Goal: Task Accomplishment & Management: Manage account settings

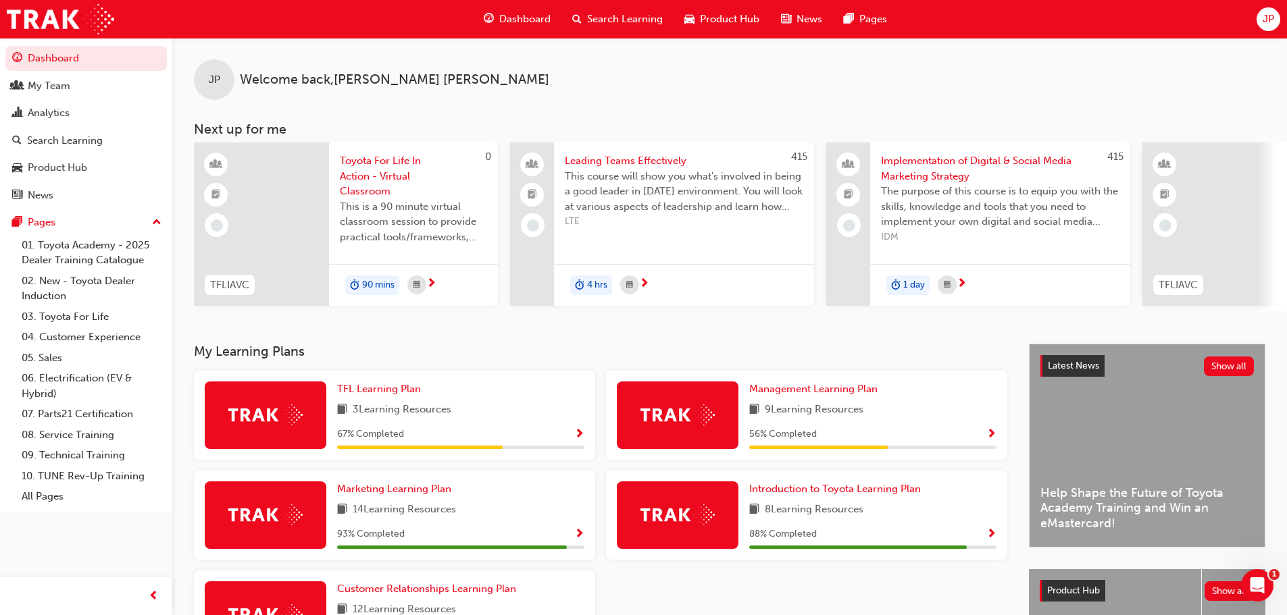
click at [246, 282] on span "TFLIAVC" at bounding box center [229, 286] width 39 height 16
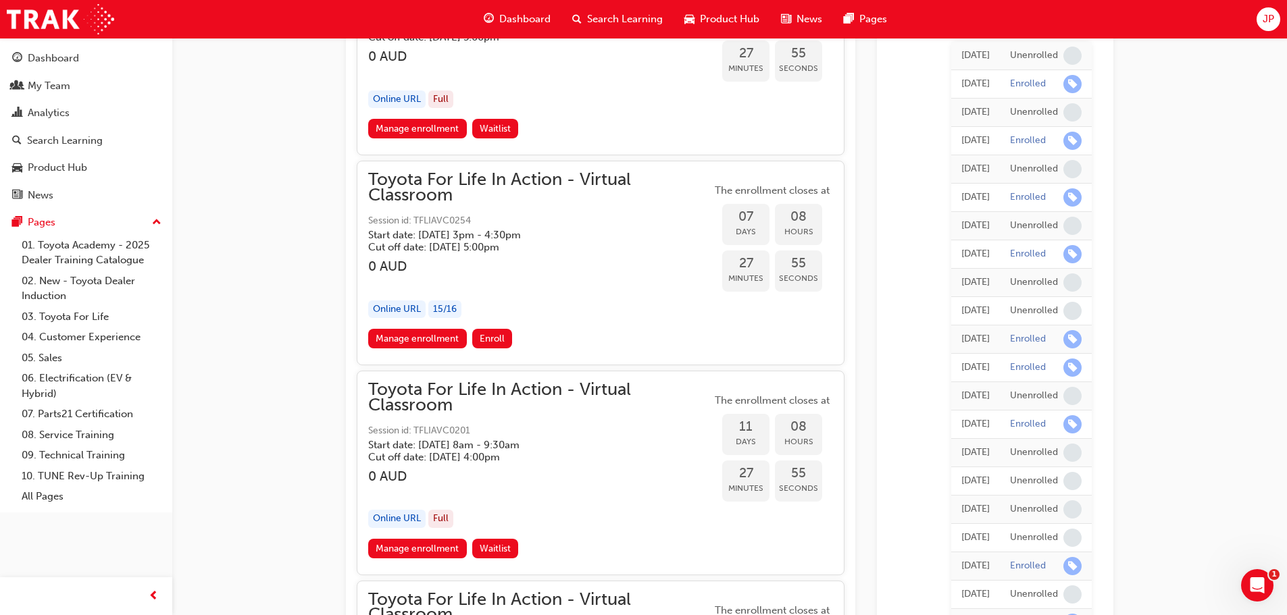
scroll to position [4452, 0]
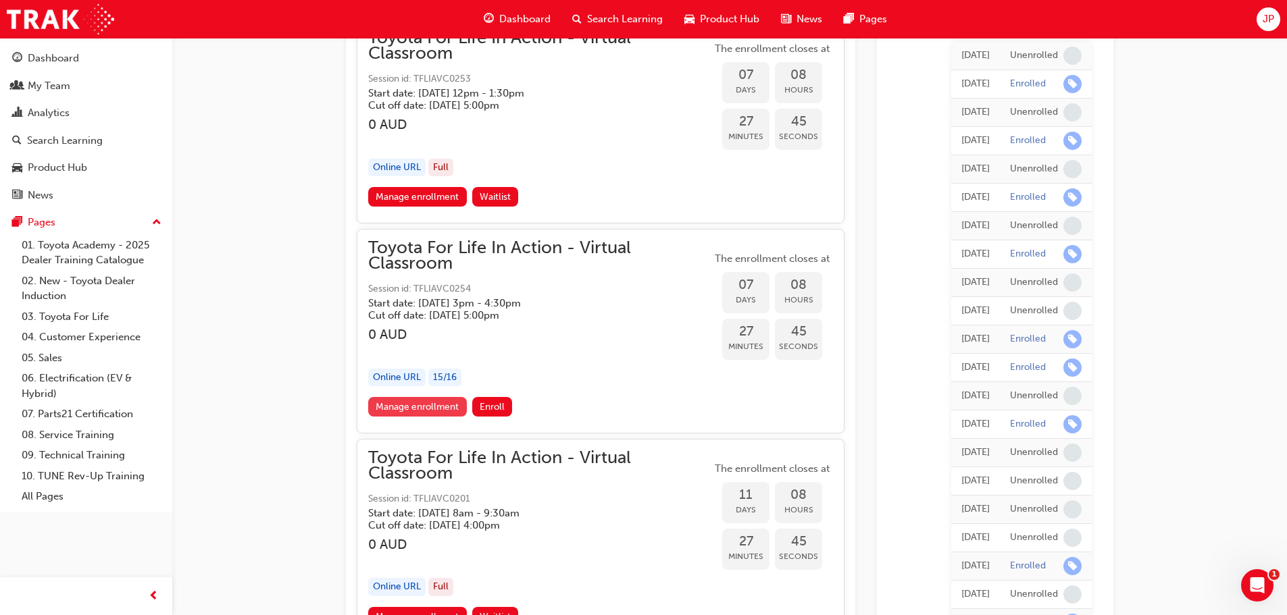
click at [385, 406] on link "Manage enrollment" at bounding box center [417, 407] width 99 height 20
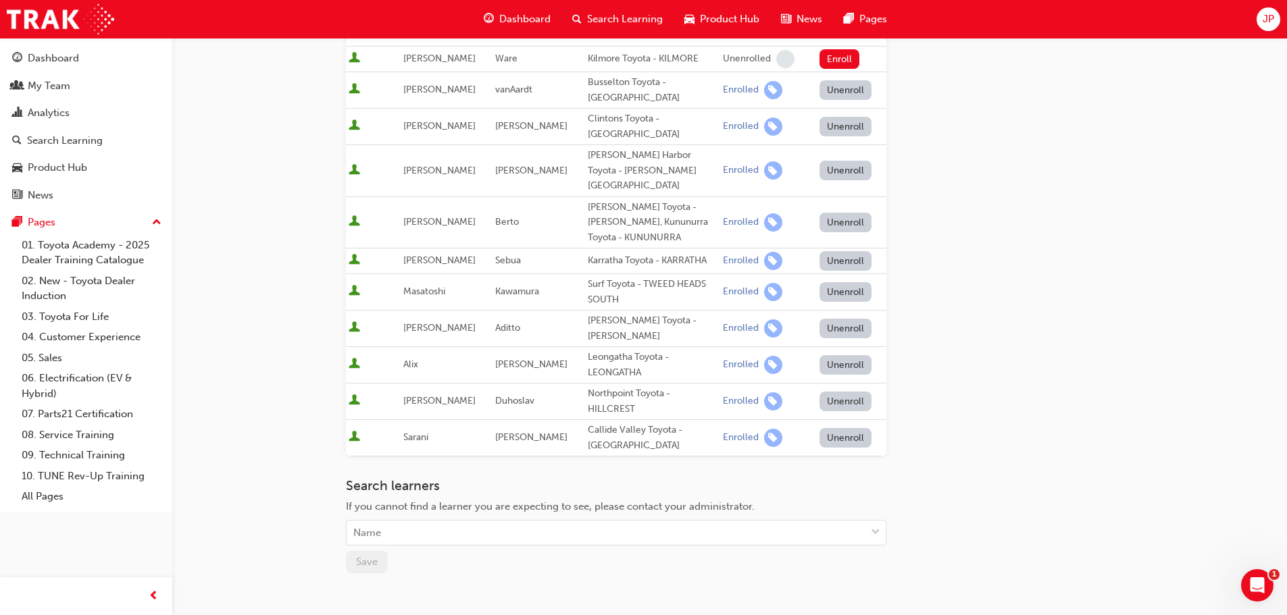
scroll to position [405, 0]
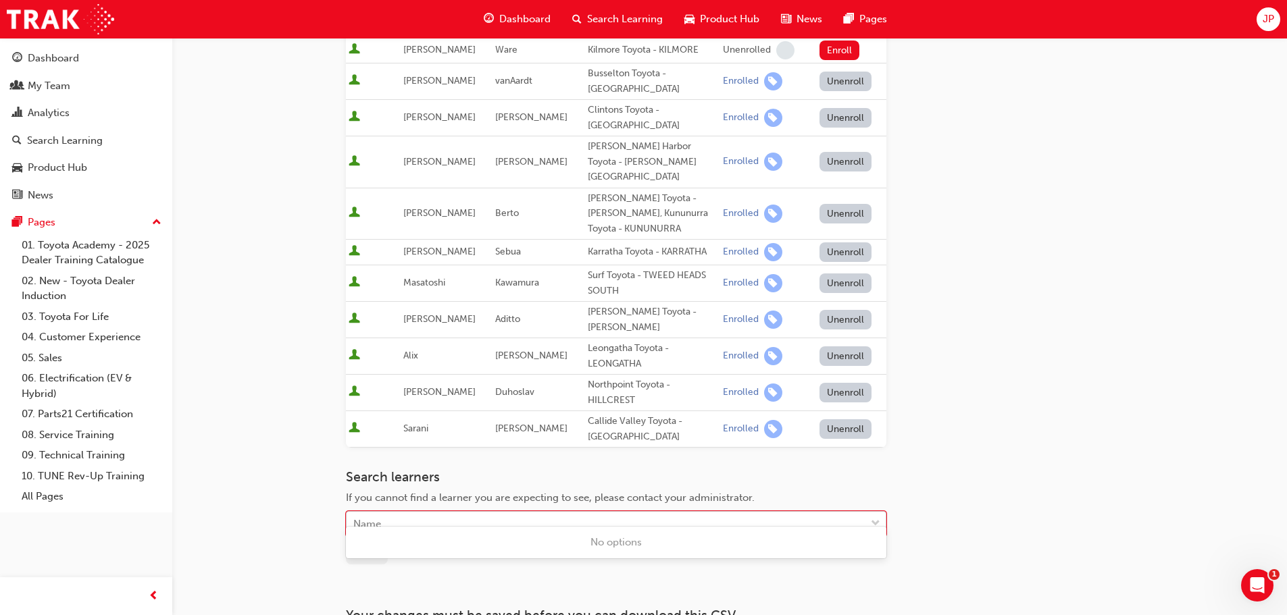
click at [385, 513] on div "Name" at bounding box center [606, 525] width 519 height 24
type input "[PERSON_NAME]"
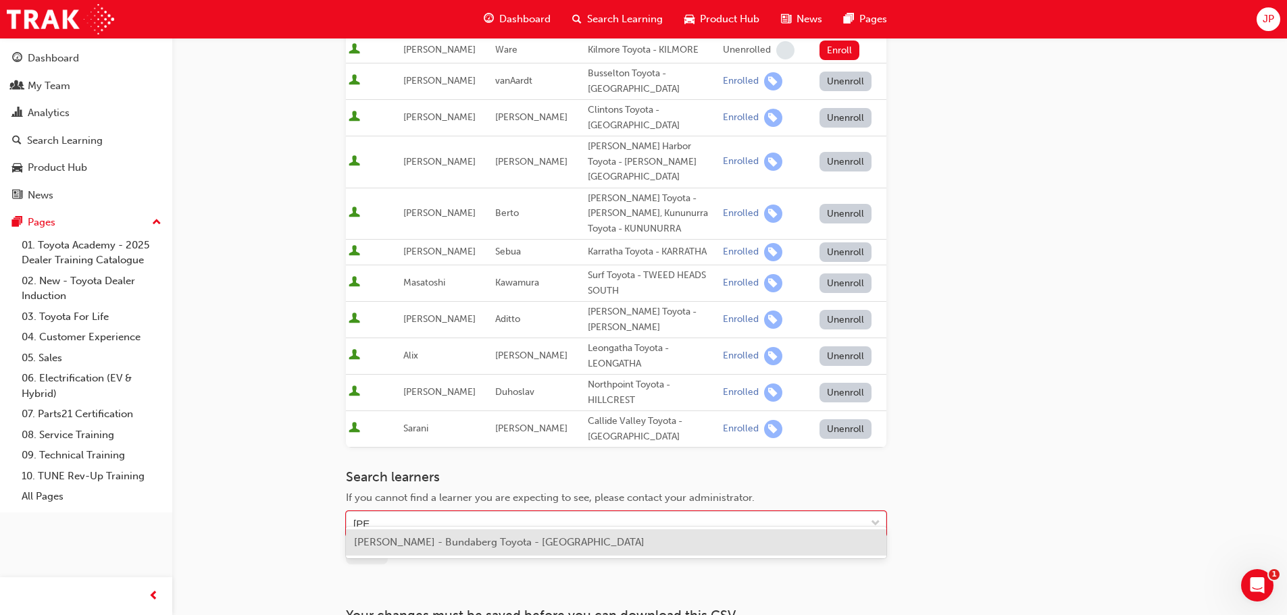
click at [424, 540] on span "[PERSON_NAME] - Bundaberg Toyota - [GEOGRAPHIC_DATA]" at bounding box center [499, 542] width 291 height 12
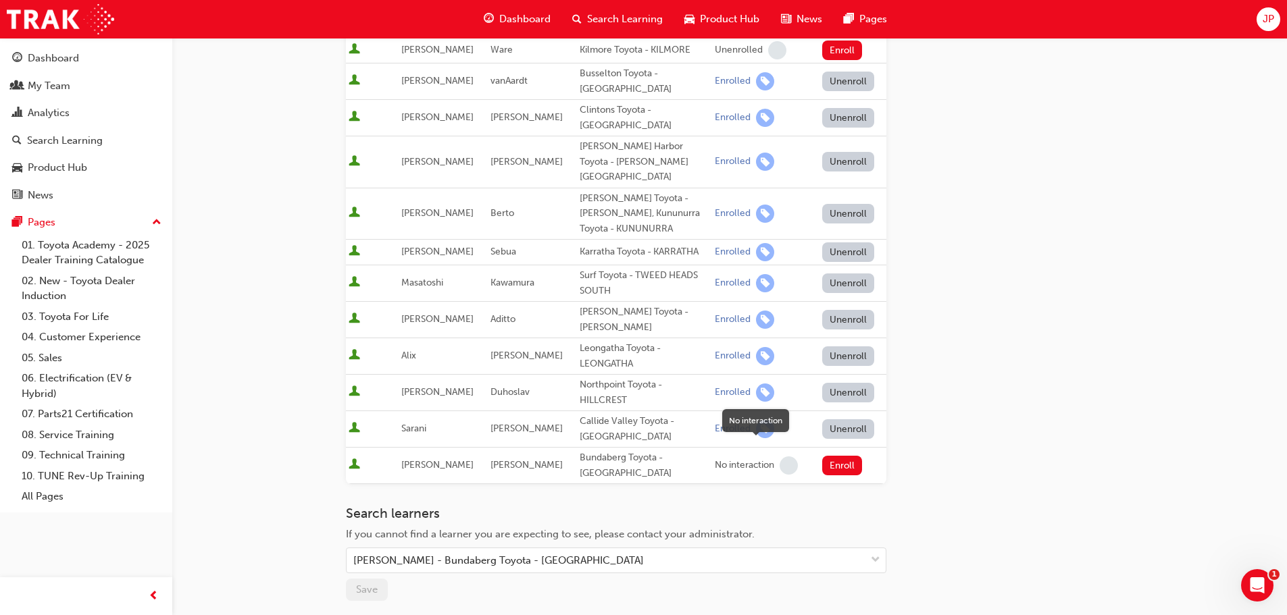
click at [785, 457] on span "learningRecordVerb_NONE-icon" at bounding box center [789, 466] width 18 height 18
click at [830, 456] on button "Enroll" at bounding box center [842, 466] width 41 height 20
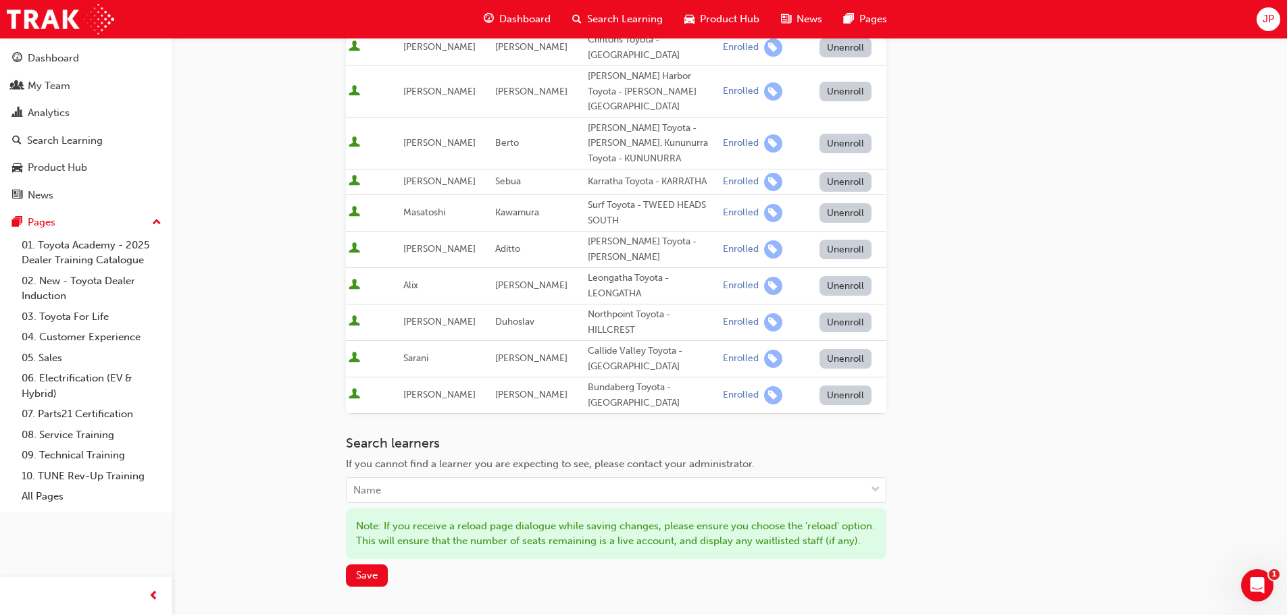
scroll to position [629, 0]
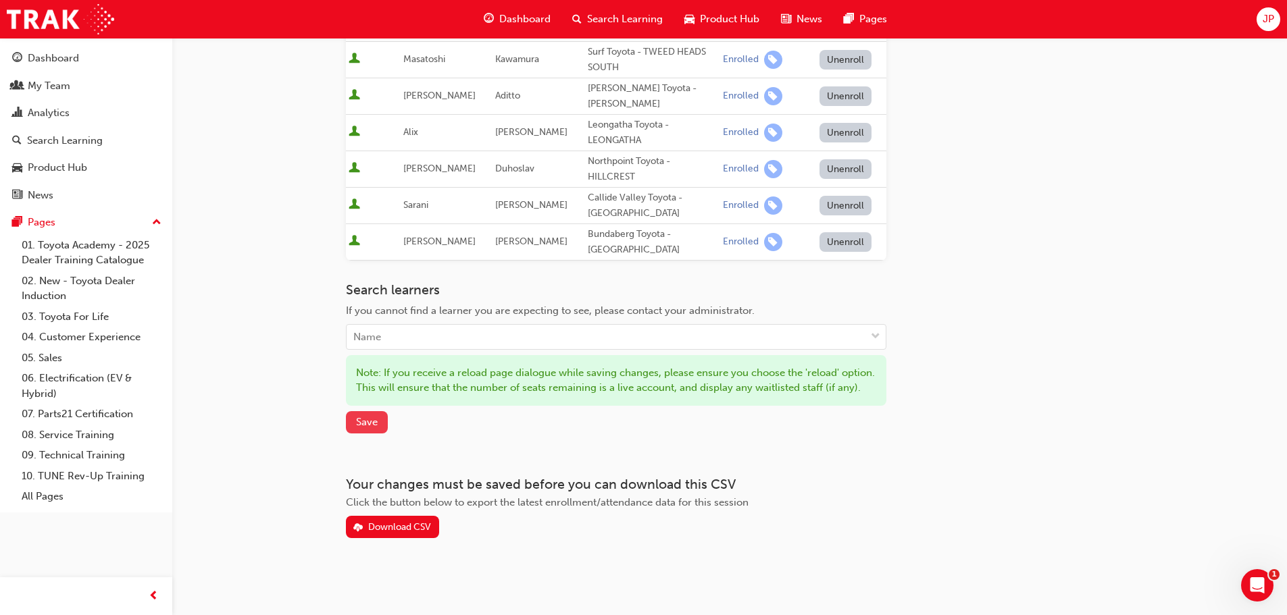
click at [365, 422] on span "Save" at bounding box center [367, 422] width 22 height 12
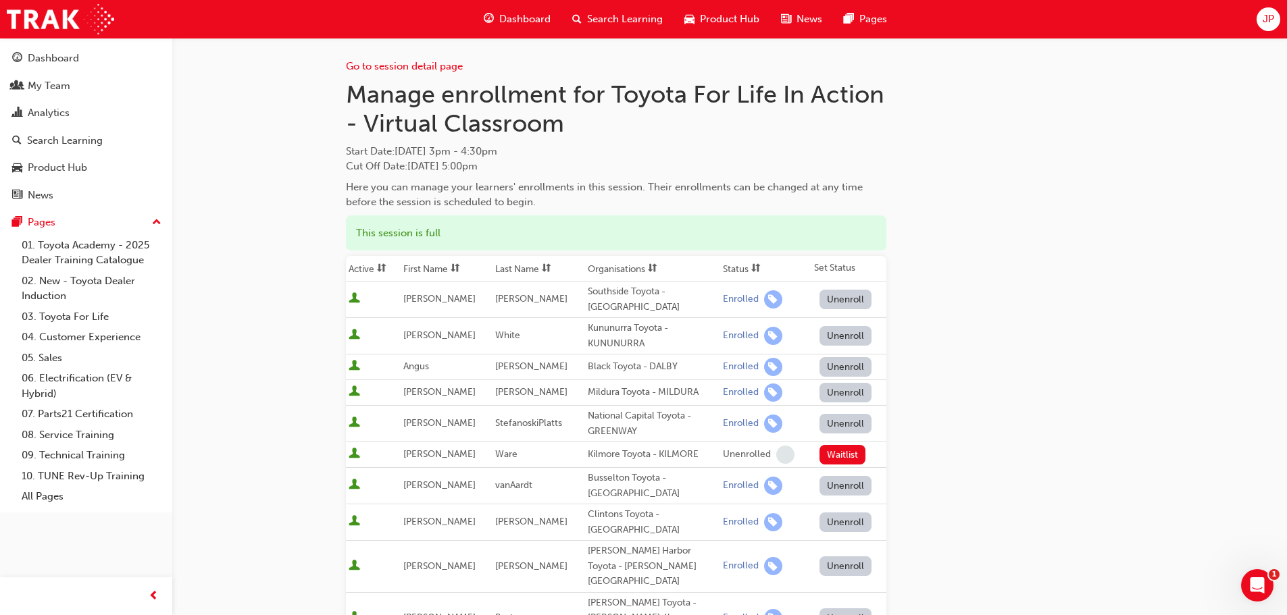
scroll to position [0, 0]
click at [70, 82] on div "My Team" at bounding box center [86, 86] width 148 height 17
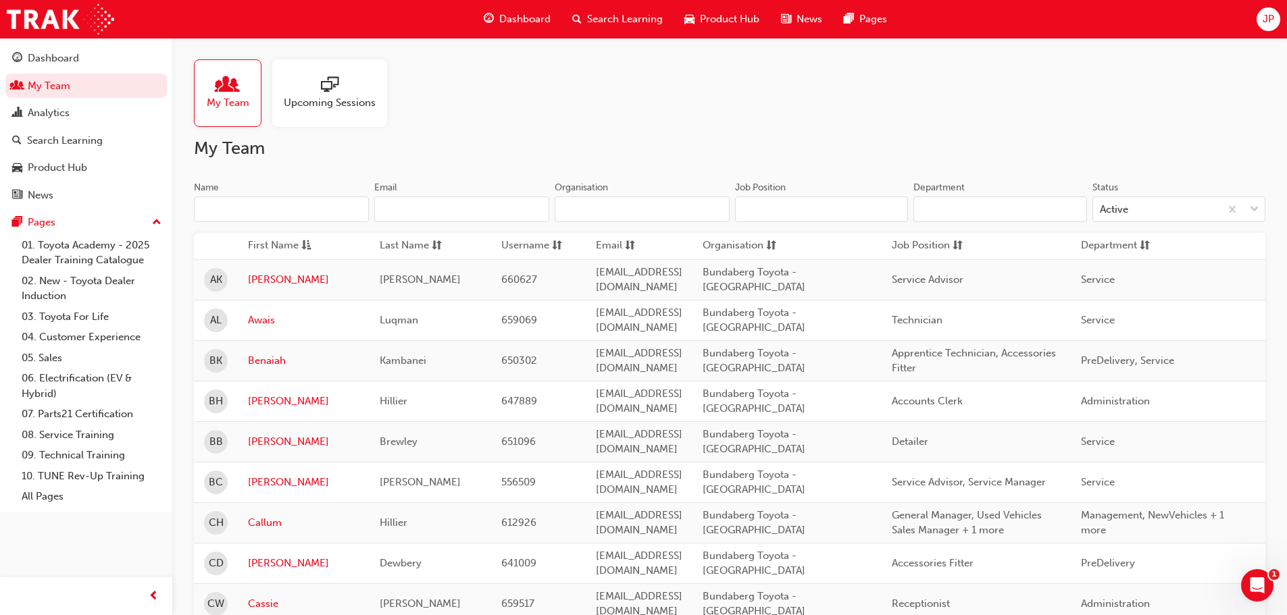
click at [311, 90] on div at bounding box center [330, 85] width 92 height 19
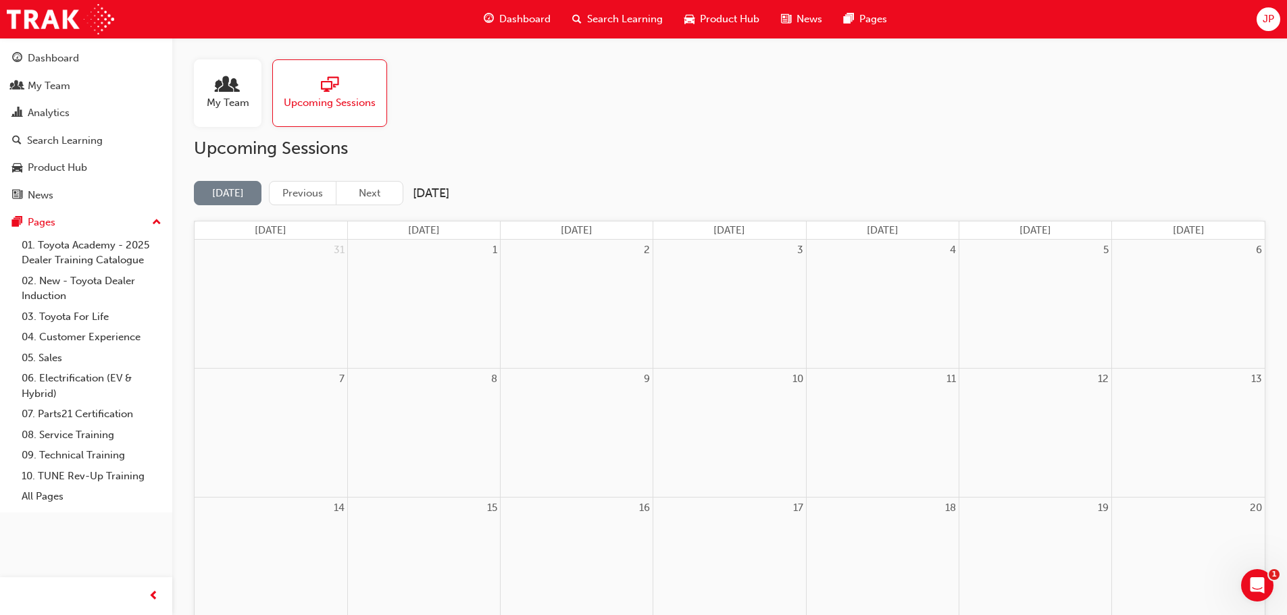
click at [1072, 287] on div "5" at bounding box center [1035, 304] width 152 height 128
click at [371, 194] on button "Next" at bounding box center [370, 193] width 68 height 25
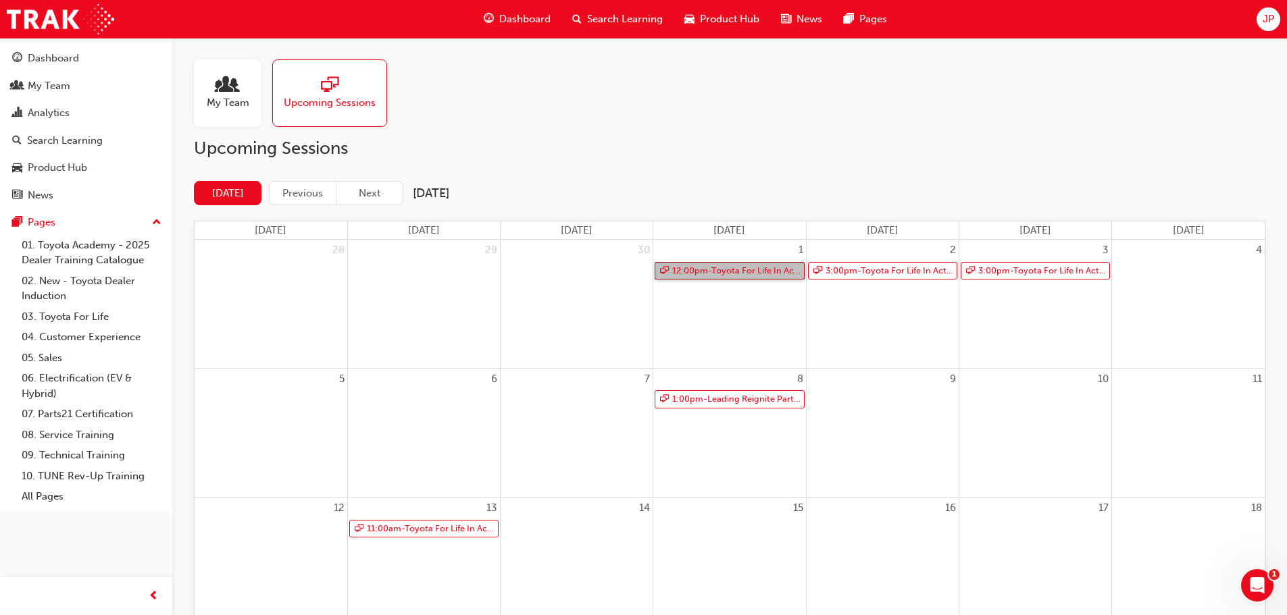
click at [741, 270] on link "12:00pm - Toyota For Life In Action - Virtual Classroom" at bounding box center [729, 271] width 149 height 18
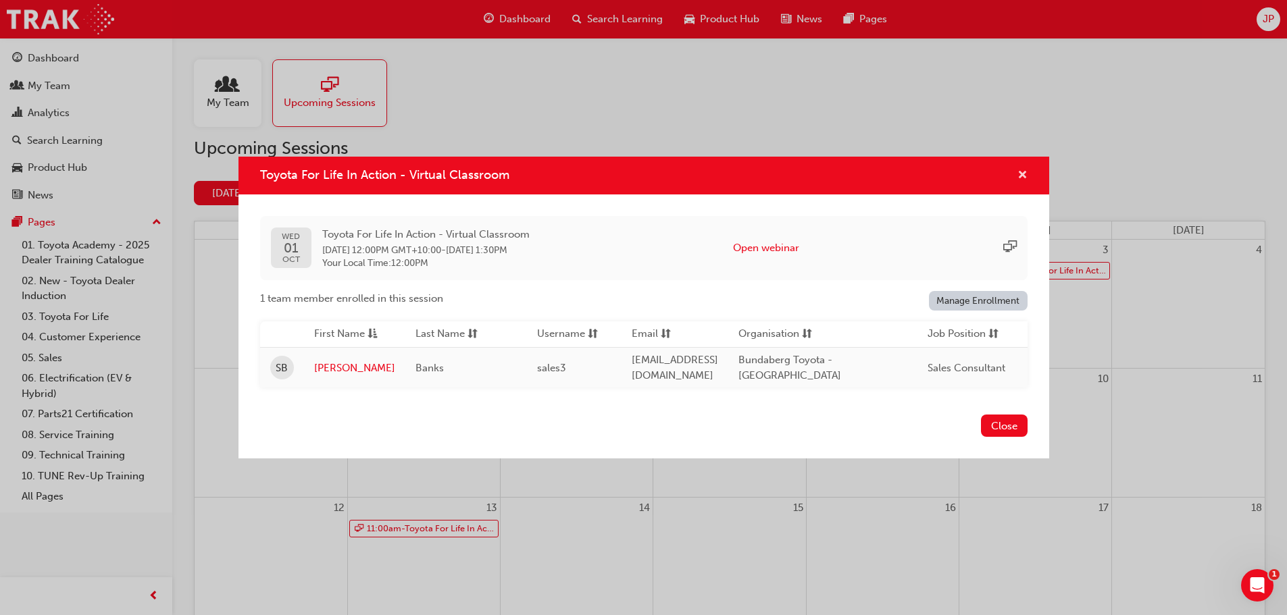
click at [1027, 172] on span "cross-icon" at bounding box center [1022, 176] width 10 height 12
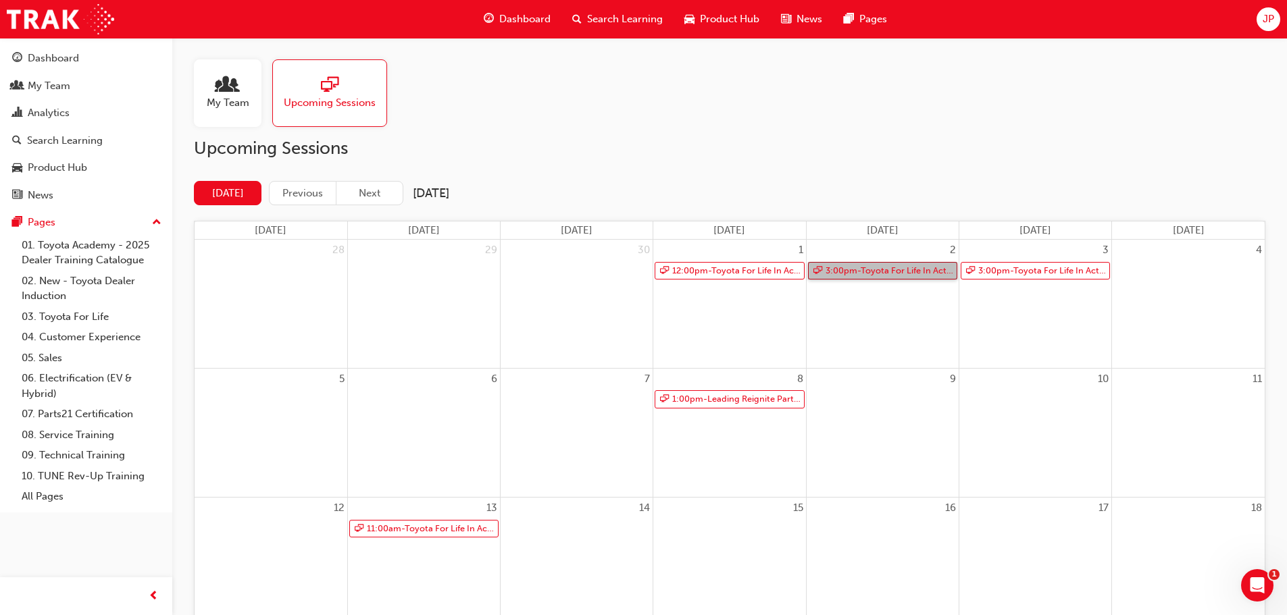
click at [903, 270] on link "3:00pm - Toyota For Life In Action - Virtual Classroom" at bounding box center [882, 271] width 149 height 18
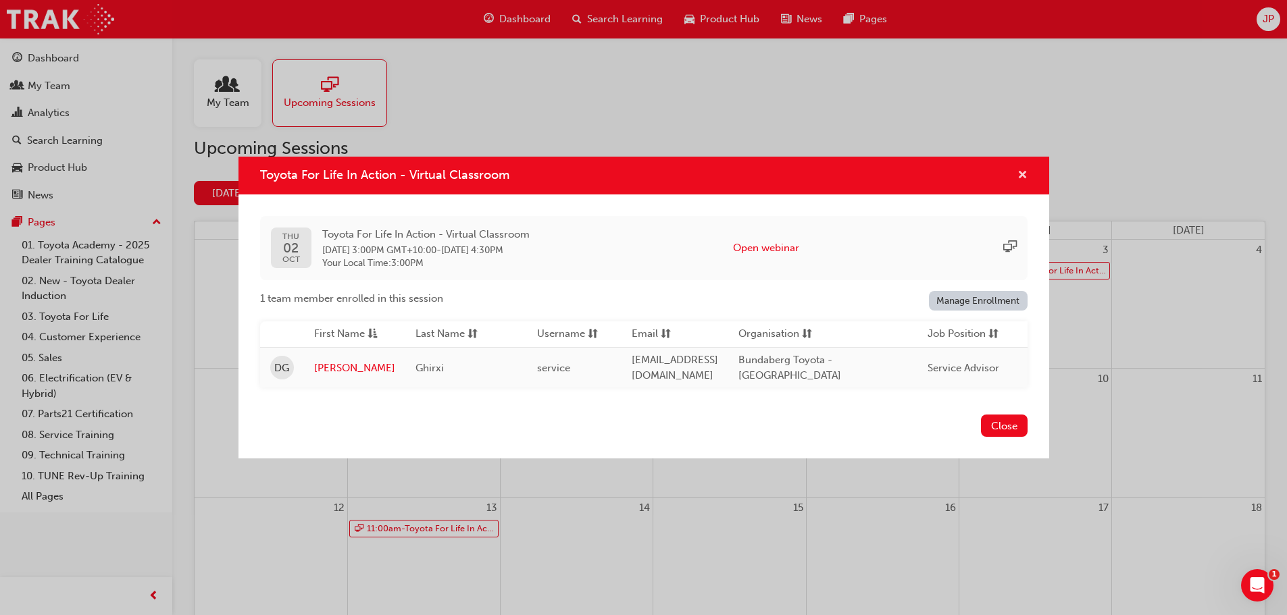
click at [1026, 170] on span "cross-icon" at bounding box center [1022, 176] width 10 height 12
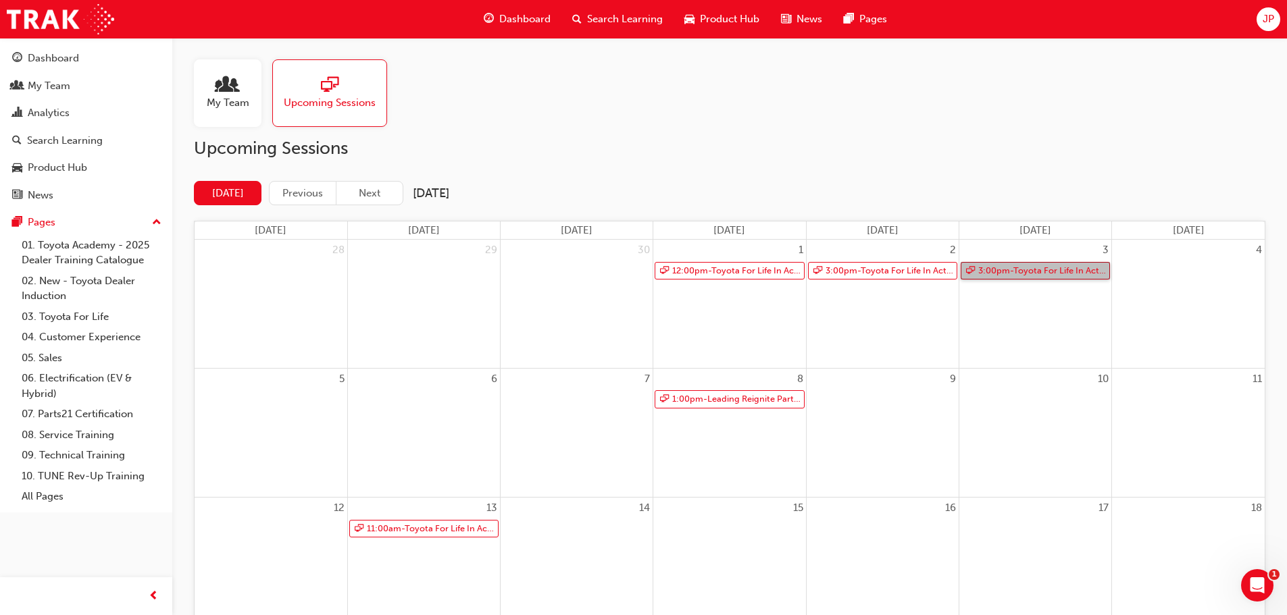
click at [1012, 272] on link "3:00pm - Toyota For Life In Action - Virtual Classroom" at bounding box center [1035, 271] width 149 height 18
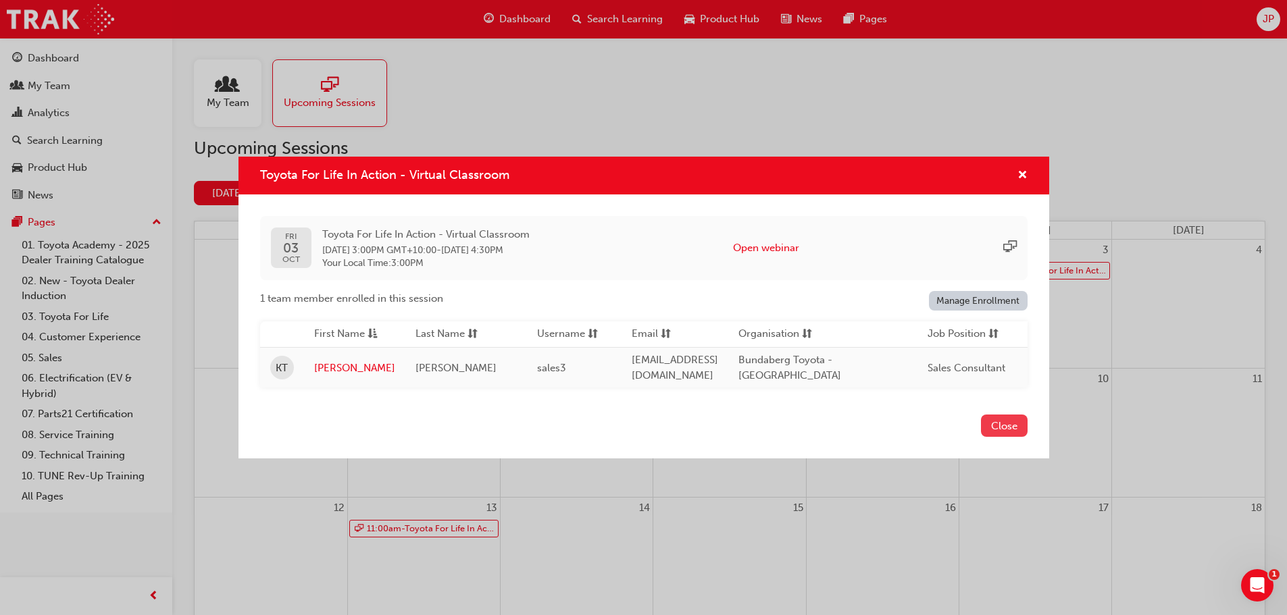
click at [1009, 426] on button "Close" at bounding box center [1004, 426] width 47 height 22
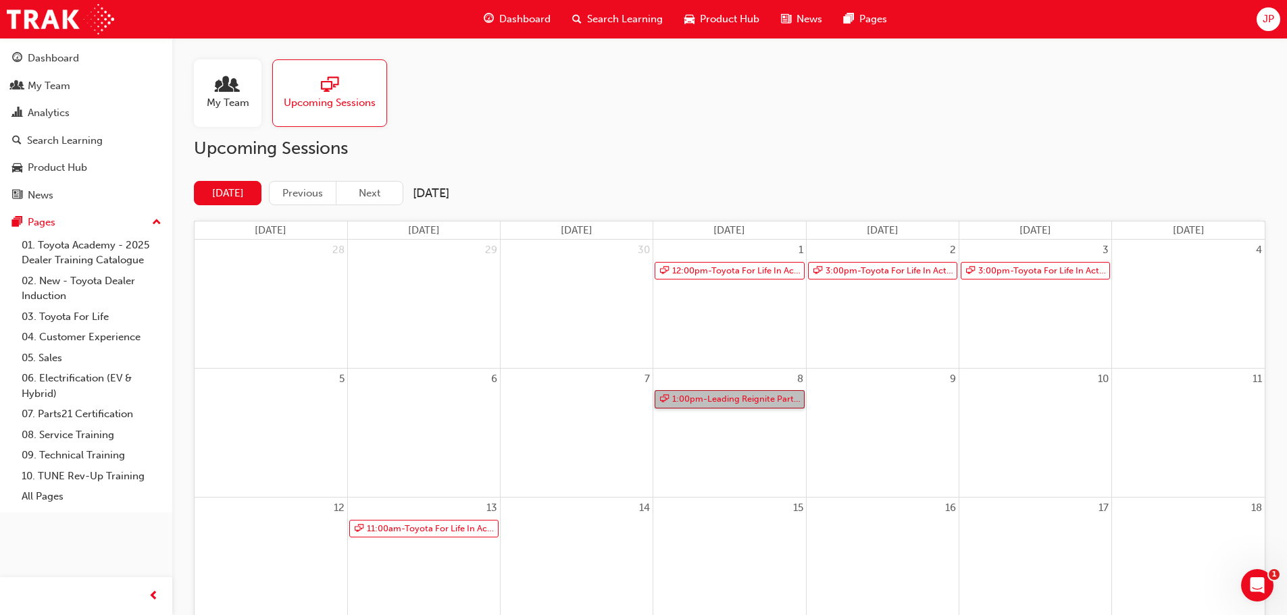
click at [749, 398] on link "1:00pm - Leading Reignite Part 2 - Virtual Classroom" at bounding box center [729, 399] width 149 height 18
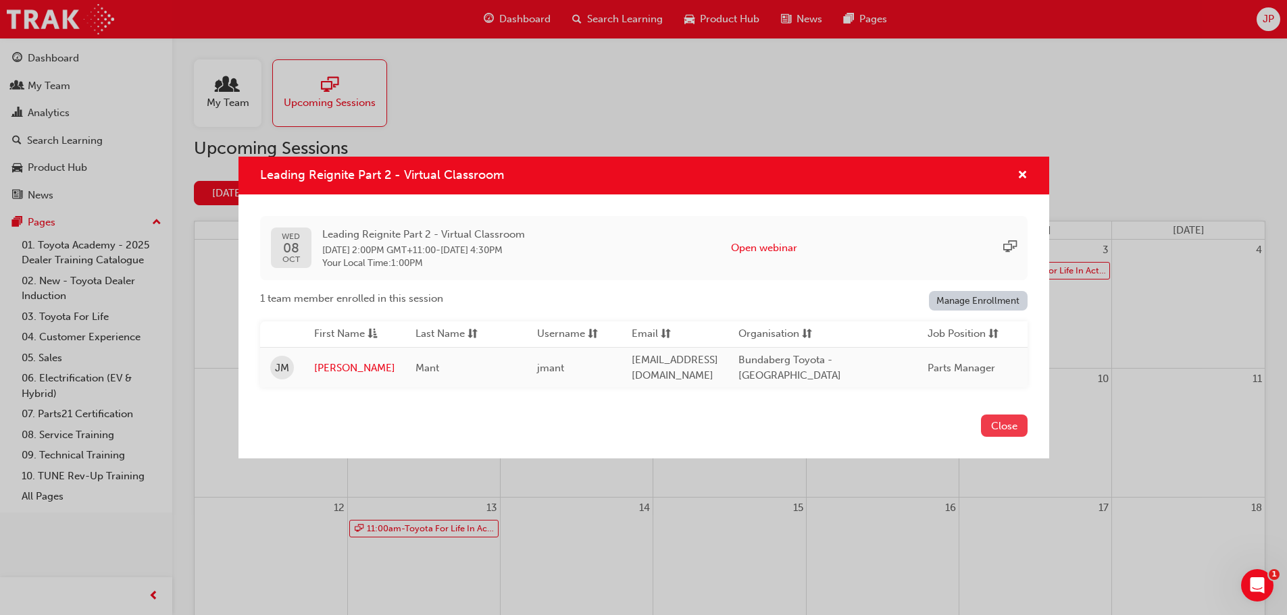
click at [1006, 422] on button "Close" at bounding box center [1004, 426] width 47 height 22
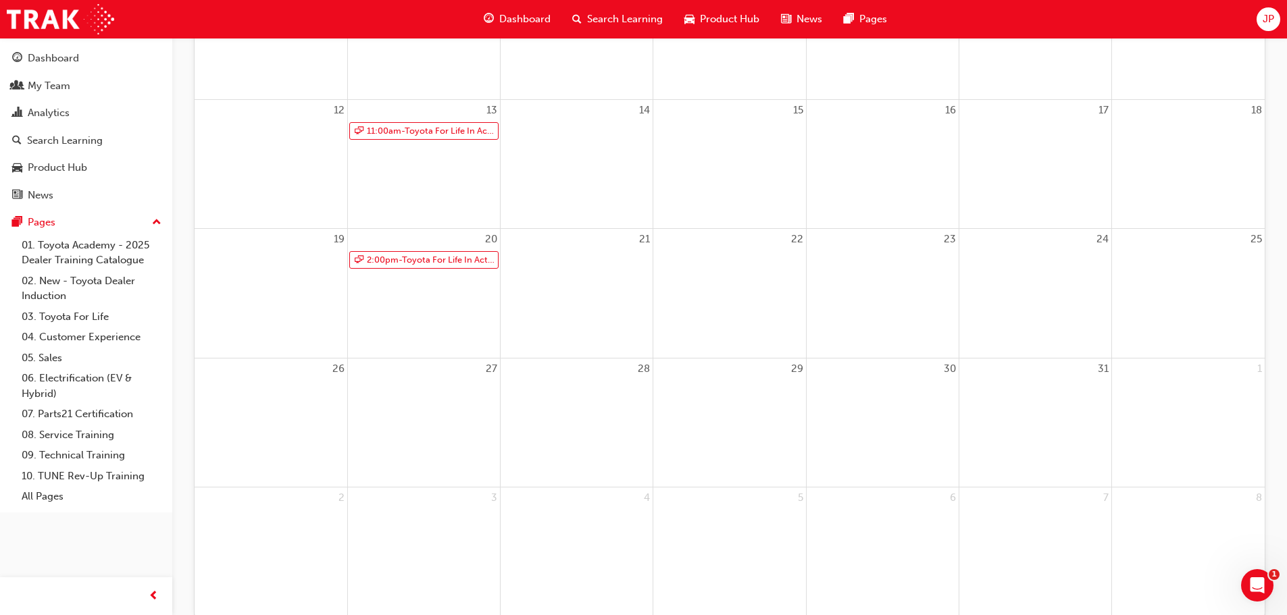
scroll to position [405, 0]
click at [409, 118] on link "11:00am - Toyota For Life In Action - Virtual Classroom" at bounding box center [423, 124] width 149 height 18
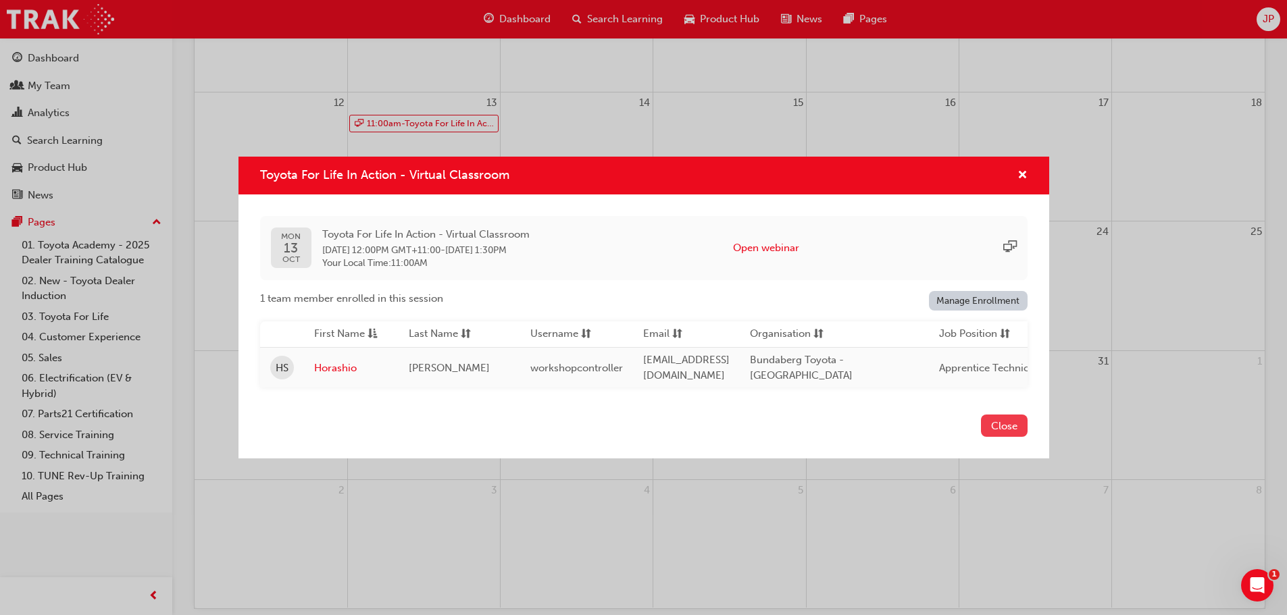
click at [996, 424] on button "Close" at bounding box center [1004, 426] width 47 height 22
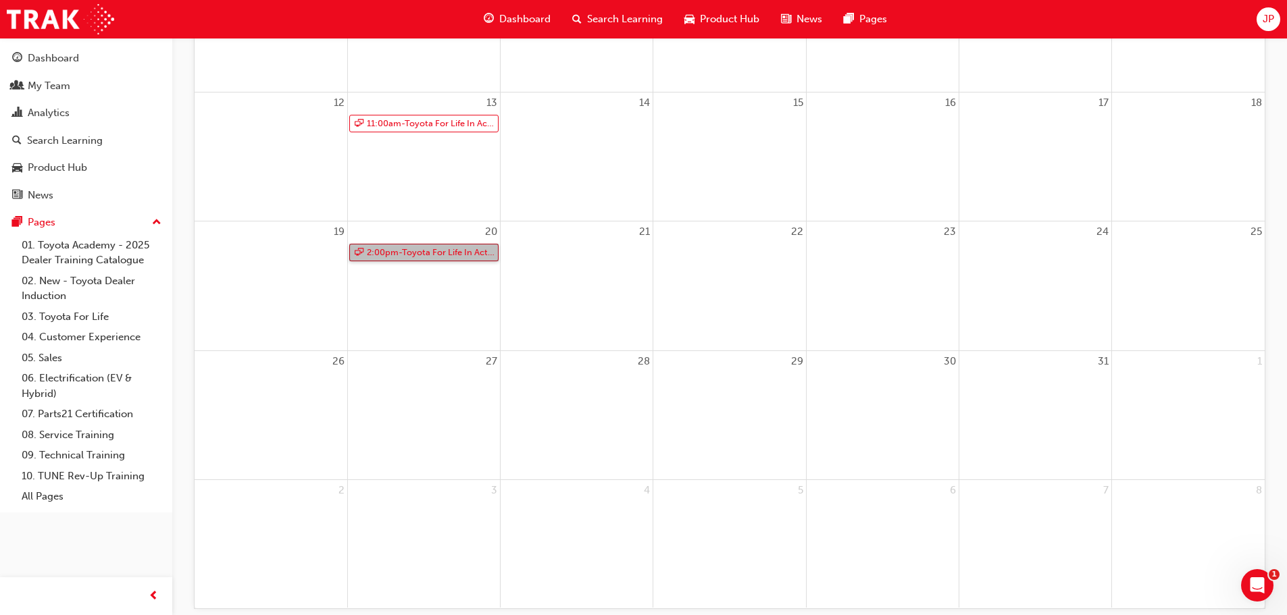
click at [415, 251] on link "2:00pm - Toyota For Life In Action - Virtual Classroom" at bounding box center [423, 253] width 149 height 18
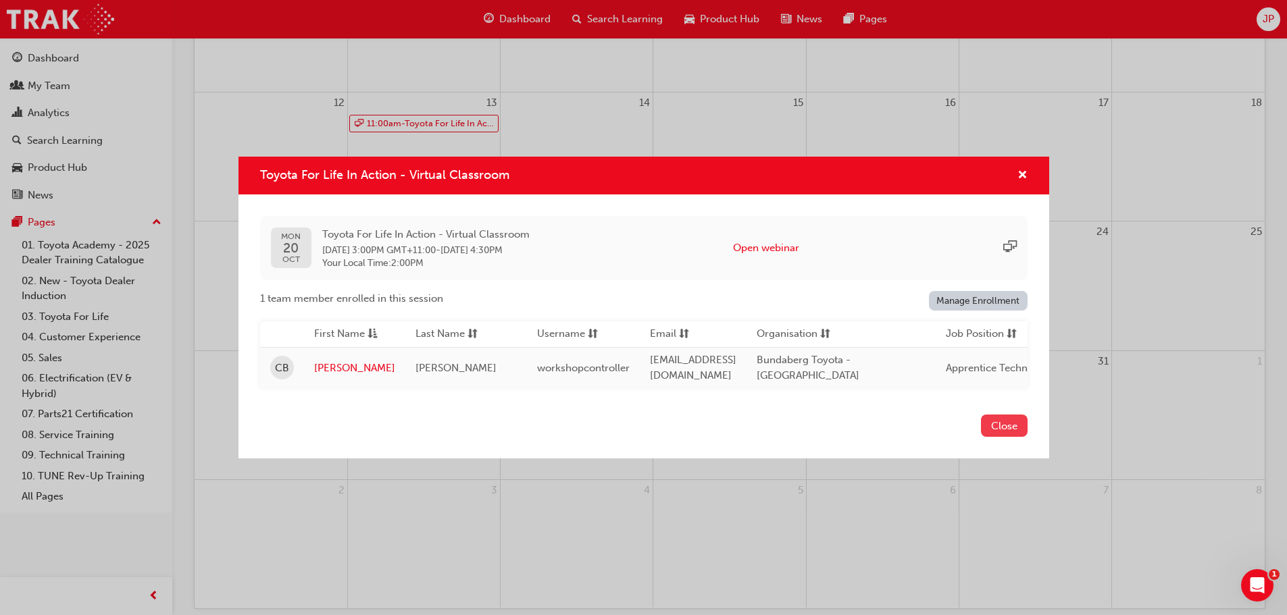
click at [1006, 428] on button "Close" at bounding box center [1004, 426] width 47 height 22
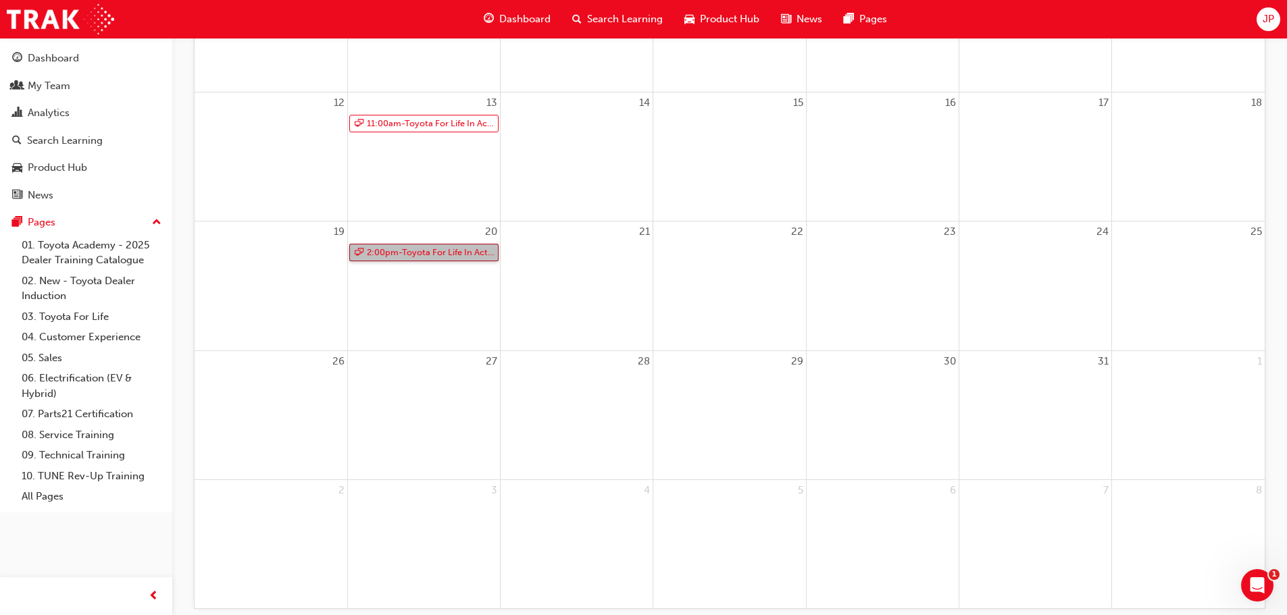
scroll to position [465, 0]
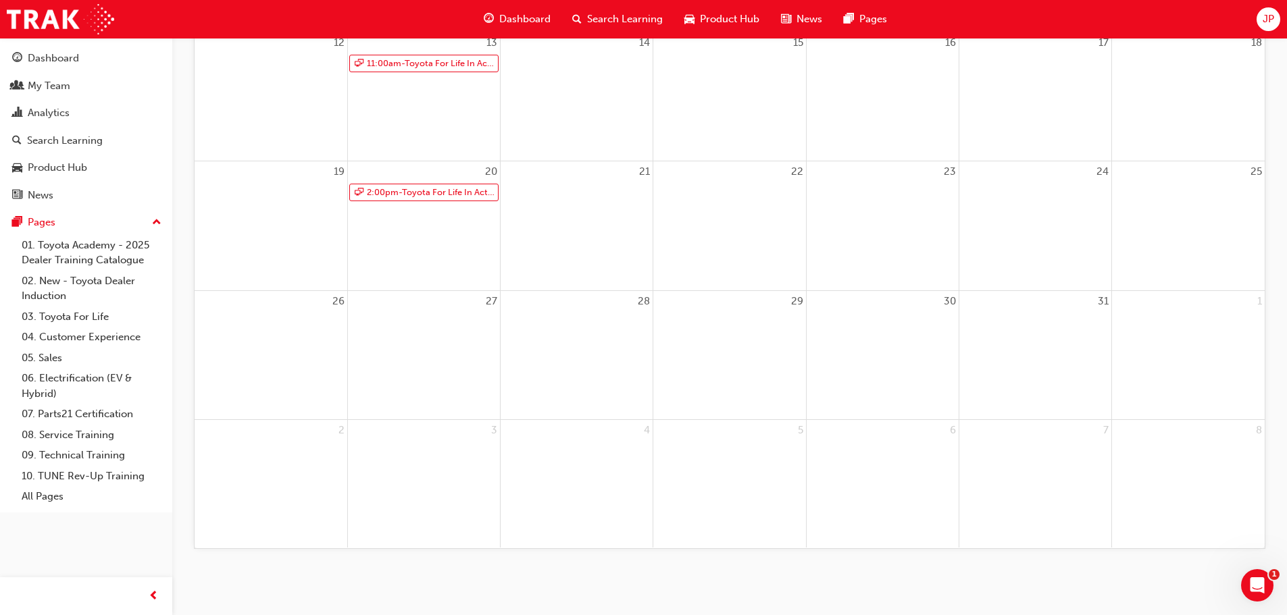
click at [1263, 23] on span "JP" at bounding box center [1268, 19] width 11 height 16
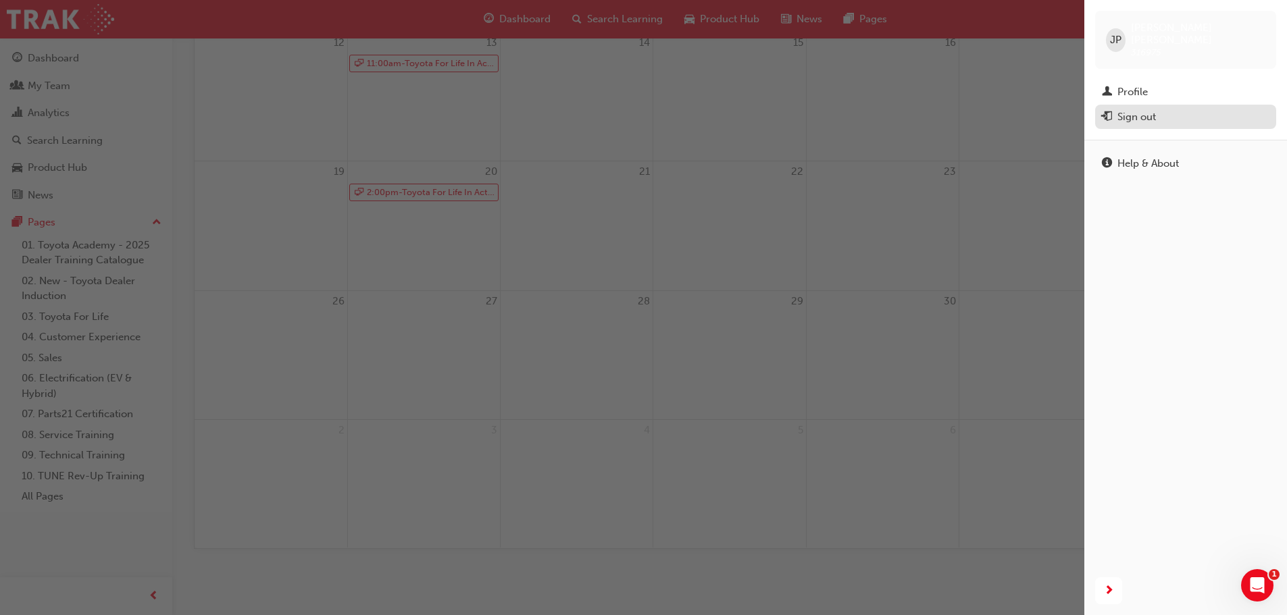
click at [1144, 109] on div "Sign out" at bounding box center [1136, 117] width 39 height 16
